Goal: Transaction & Acquisition: Purchase product/service

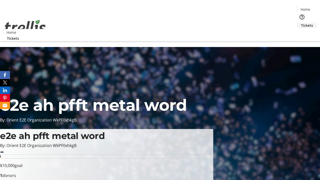
click at [301, 23] on span "Tickets" at bounding box center [307, 25] width 12 height 5
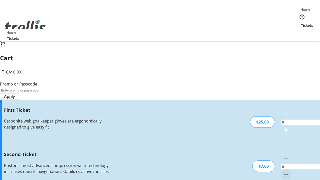
click at [283, 127] on mat-icon "Increment by one" at bounding box center [286, 130] width 6 height 6
type input "1"
click at [283, 171] on mat-icon "Increment by one" at bounding box center [286, 174] width 6 height 6
type input "2"
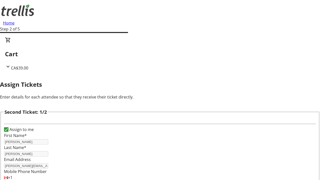
type input "[PERSON_NAME]"
type input "[PERSON_NAME][EMAIL_ADDRESS][DOMAIN_NAME]"
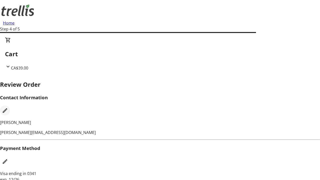
click at [8, 108] on mat-icon "Edit Contact Information" at bounding box center [5, 111] width 6 height 6
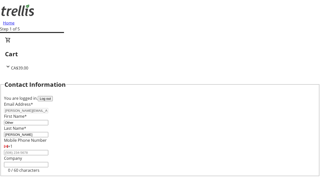
type input "Other"
type input "Name"
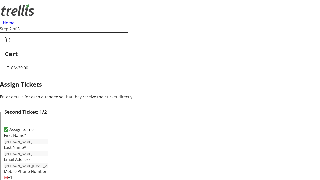
type input "Name"
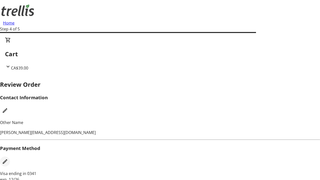
click at [8, 159] on mat-icon "Edit Payment Method" at bounding box center [5, 162] width 6 height 6
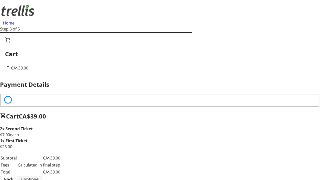
click at [39, 177] on span "Continue" at bounding box center [29, 180] width 17 height 6
